Goal: Check status: Check status

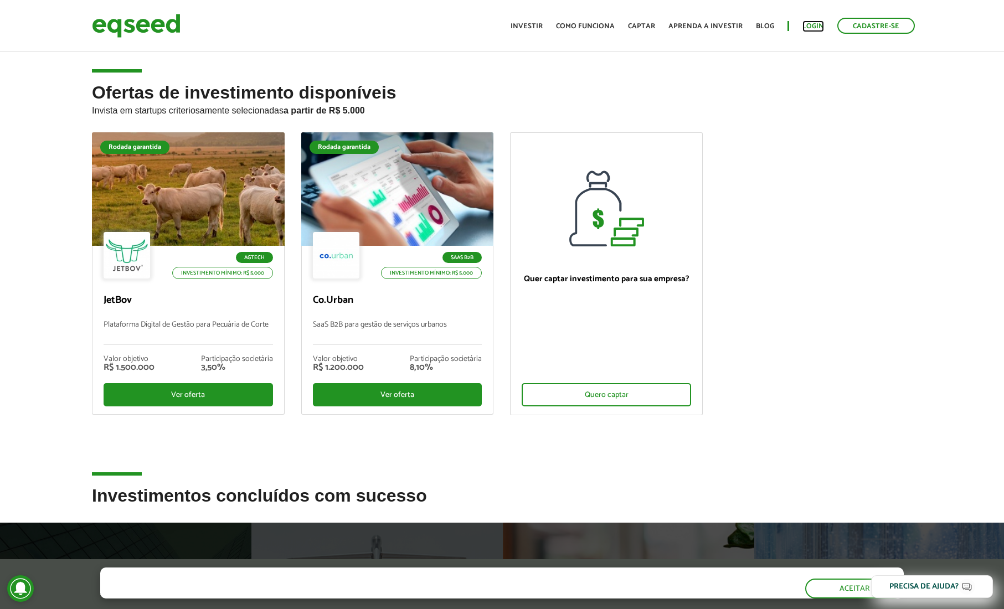
click at [815, 24] on link "Login" at bounding box center [814, 26] width 22 height 7
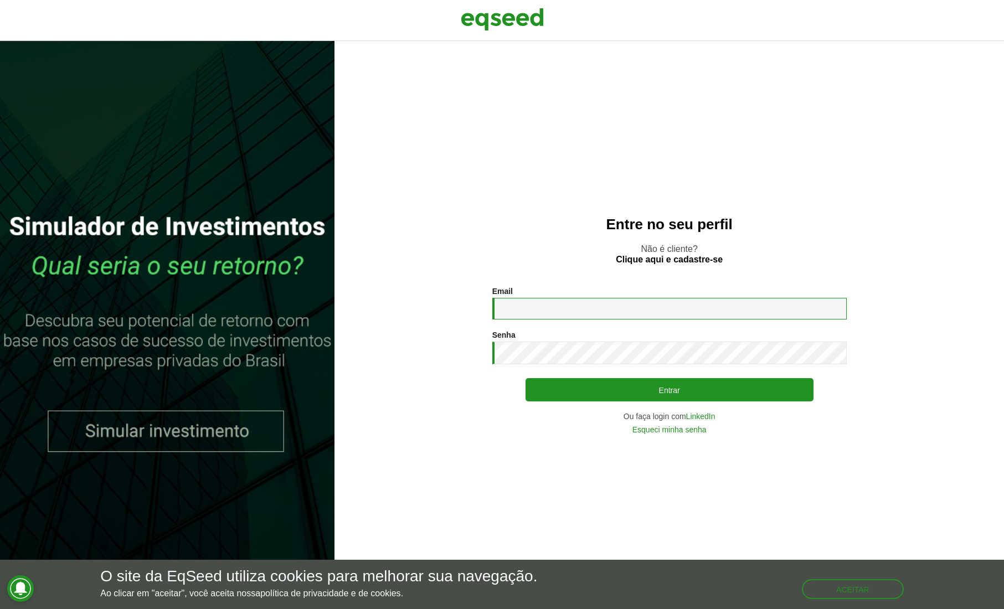
click at [517, 311] on input "Email *" at bounding box center [669, 309] width 355 height 22
type input "**********"
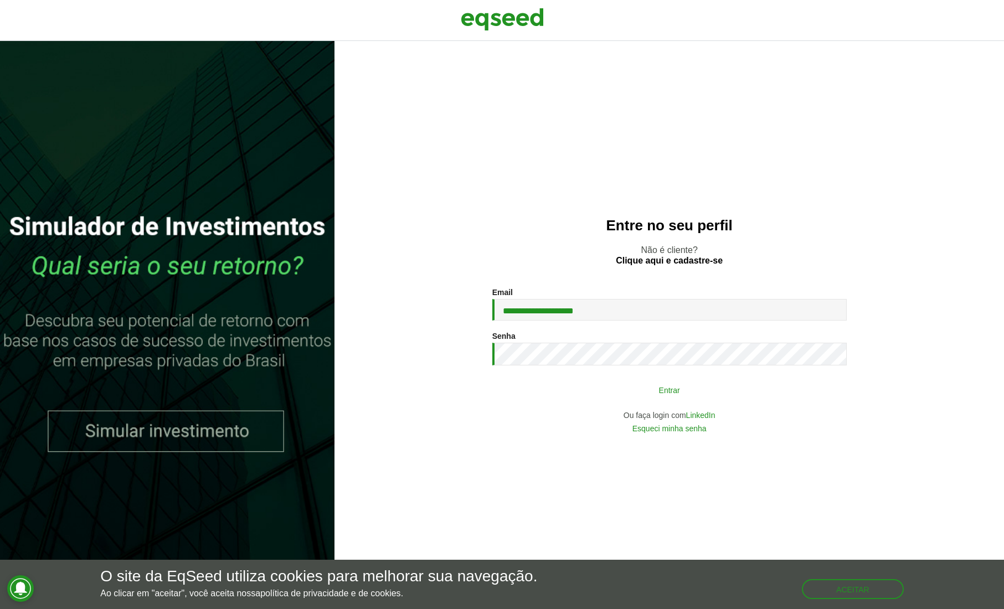
click at [663, 393] on button "Entrar" at bounding box center [670, 389] width 288 height 21
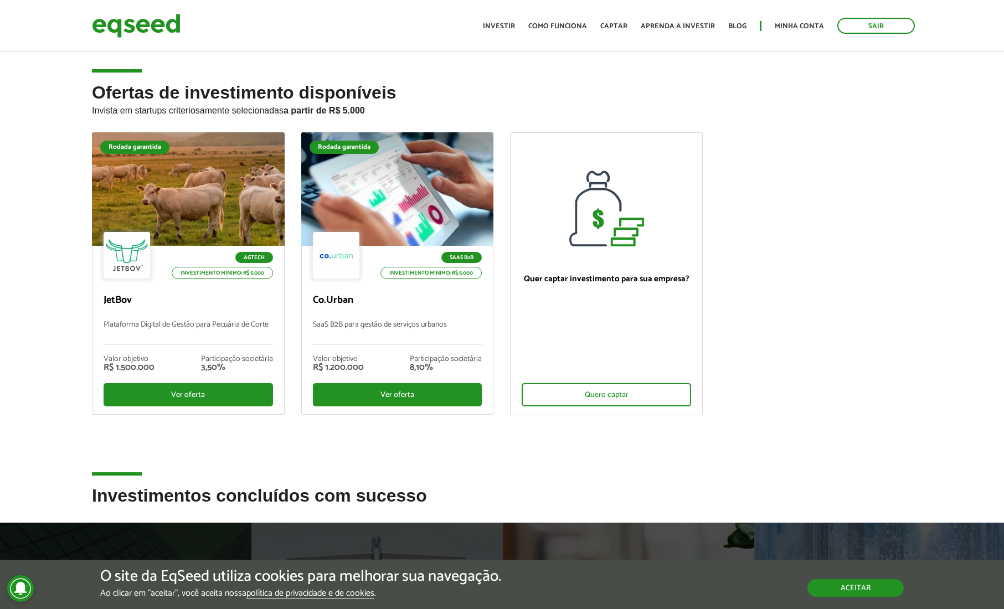
click at [857, 591] on button "Aceitar" at bounding box center [856, 588] width 96 height 18
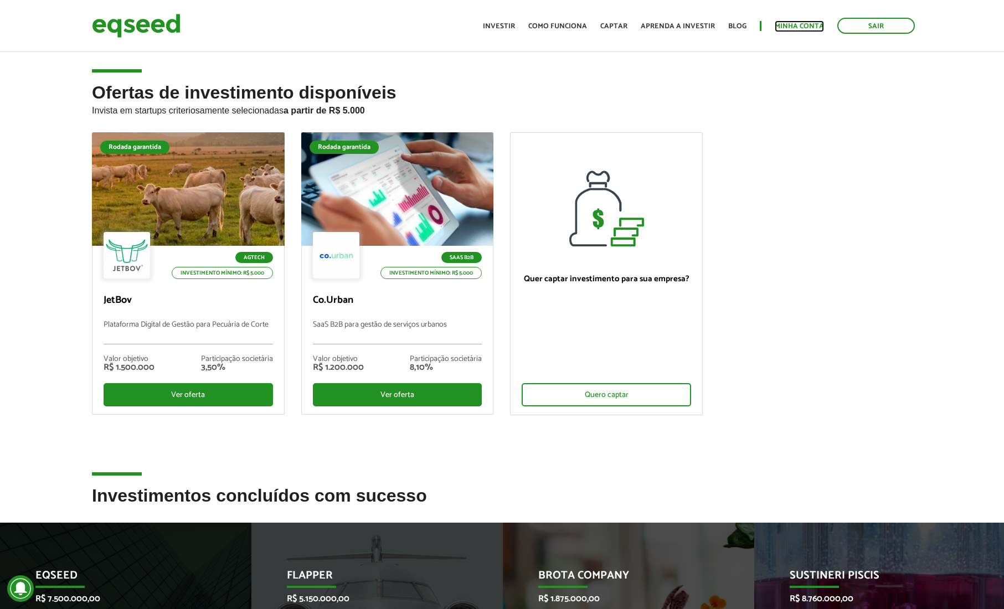
click at [801, 24] on link "Minha conta" at bounding box center [799, 26] width 49 height 7
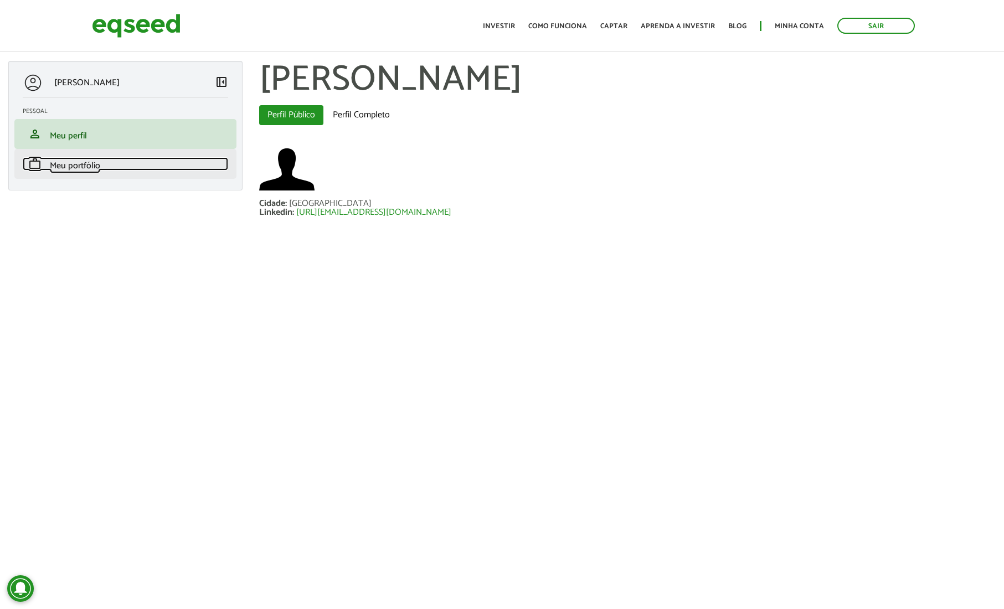
click at [69, 167] on span "Meu portfólio" at bounding box center [75, 165] width 50 height 15
click at [77, 166] on span "Meu portfólio" at bounding box center [75, 165] width 50 height 15
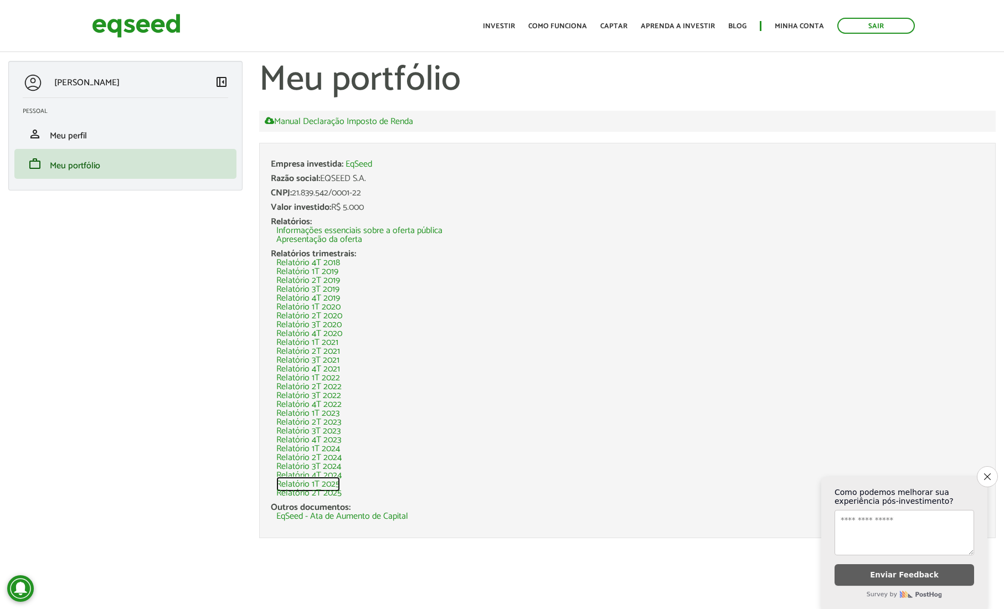
click at [305, 485] on link "Relatório 1T 2025" at bounding box center [308, 484] width 64 height 9
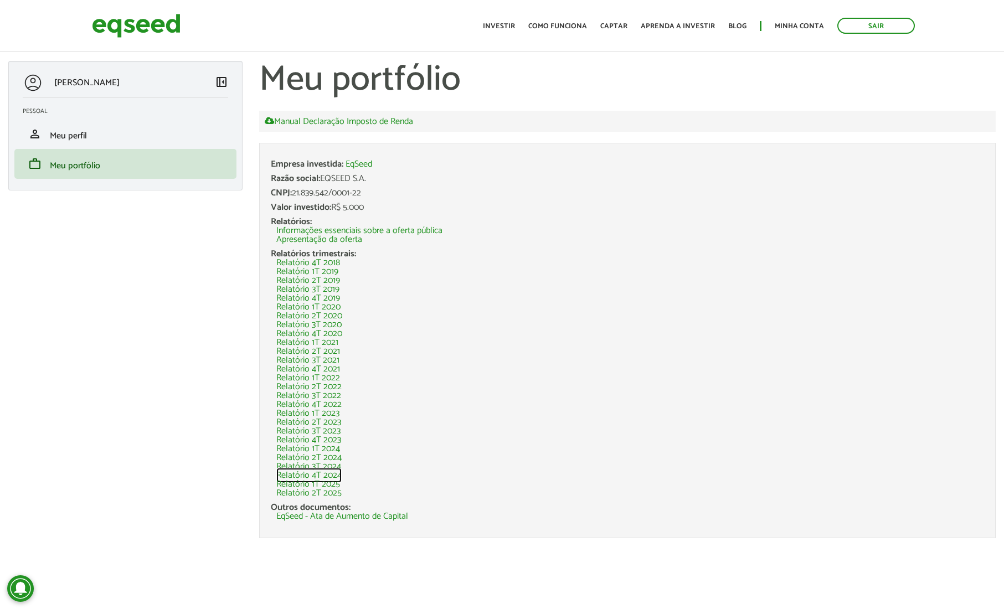
click at [301, 475] on link "Relatório 4T 2024" at bounding box center [308, 475] width 65 height 9
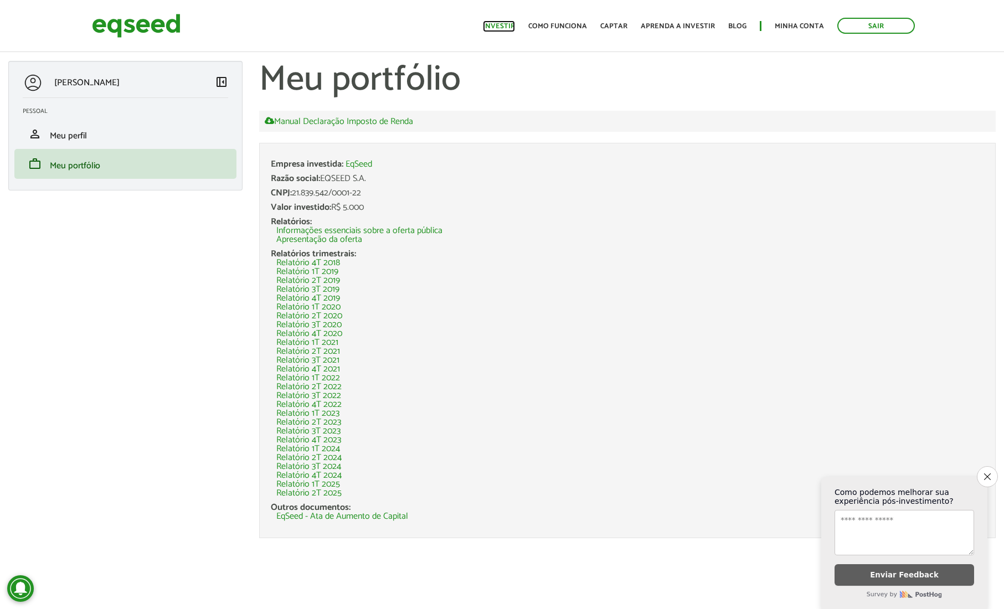
click at [507, 24] on link "Investir" at bounding box center [499, 26] width 32 height 7
